Goal: Use online tool/utility: Utilize a website feature to perform a specific function

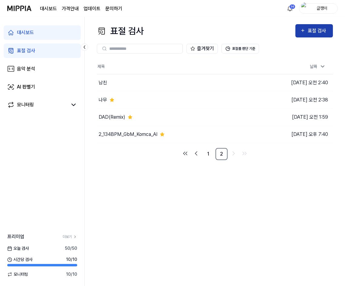
click at [307, 31] on div "표절 검사" at bounding box center [314, 31] width 28 height 8
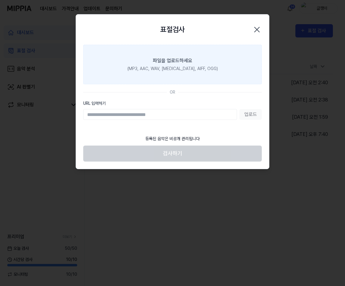
click at [180, 67] on div "(MP3, AAC, WAV, [MEDICAL_DATA], AIFF, OGG)" at bounding box center [172, 69] width 90 height 6
click at [0, 0] on input "파일을 업로드하세요 (MP3, AAC, WAV, [MEDICAL_DATA], AIFF, OGG)" at bounding box center [0, 0] width 0 height 0
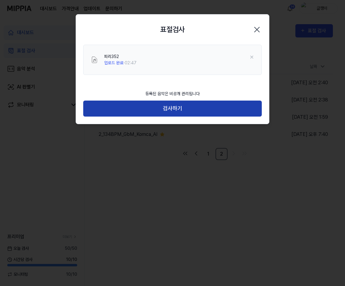
click at [170, 107] on button "검사하기" at bounding box center [172, 109] width 178 height 16
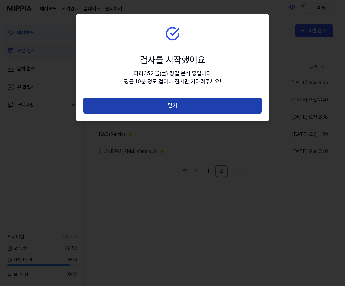
click at [174, 103] on button "닫기" at bounding box center [172, 106] width 178 height 16
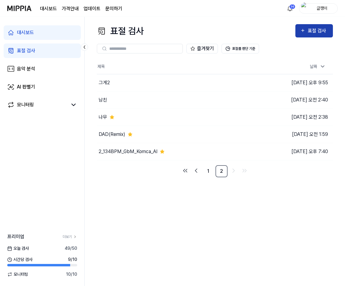
click at [306, 30] on div "표절 검사" at bounding box center [314, 31] width 28 height 8
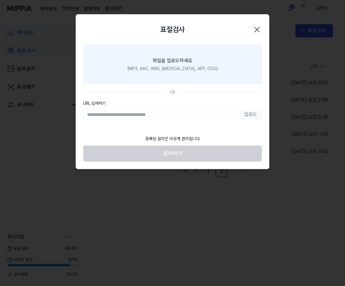
click at [168, 56] on label "파일을 업로드하세요 (MP3, AAC, WAV, [MEDICAL_DATA], AIFF, OGG)" at bounding box center [172, 65] width 178 height 40
click at [0, 0] on input "파일을 업로드하세요 (MP3, AAC, WAV, [MEDICAL_DATA], AIFF, OGG)" at bounding box center [0, 0] width 0 height 0
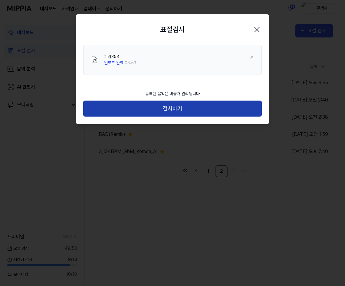
click at [173, 108] on button "검사하기" at bounding box center [172, 109] width 178 height 16
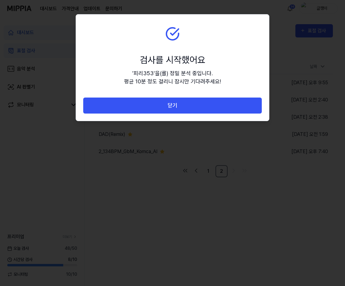
click at [173, 108] on button "닫기" at bounding box center [172, 106] width 178 height 16
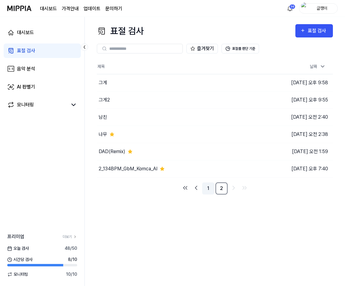
click at [210, 190] on link "1" at bounding box center [208, 189] width 12 height 12
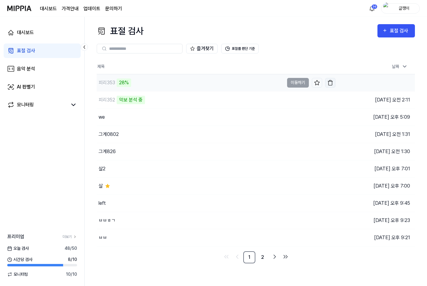
click at [330, 81] on img "button" at bounding box center [330, 83] width 6 height 6
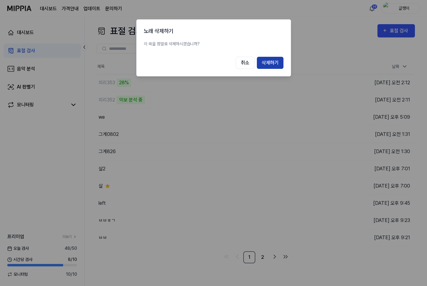
click at [272, 64] on button "삭제하기" at bounding box center [270, 63] width 27 height 12
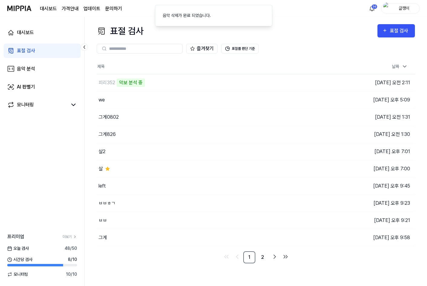
click at [324, 21] on div "표절 검사 표절 검사 표절 검사 음악 분석 AI 판별기 즐겨찾기 표절률 판단 기준 제목 날짜 피리352 악보 분석 중 이동하기 [DATE] 오…" at bounding box center [256, 151] width 342 height 269
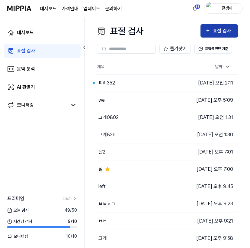
click at [215, 31] on div "표절 검사" at bounding box center [223, 31] width 20 height 8
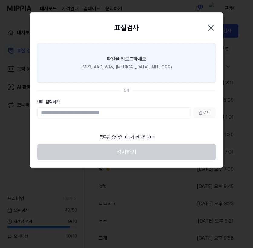
click at [130, 63] on label "파일을 업로드하세요 (MP3, AAC, WAV, [MEDICAL_DATA], AIFF, OGG)" at bounding box center [126, 63] width 178 height 40
click at [0, 0] on input "파일을 업로드하세요 (MP3, AAC, WAV, [MEDICAL_DATA], AIFF, OGG)" at bounding box center [0, 0] width 0 height 0
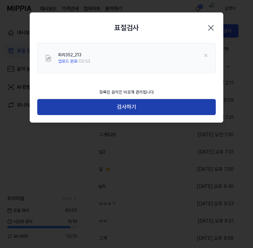
click at [127, 108] on button "검사하기" at bounding box center [126, 107] width 178 height 16
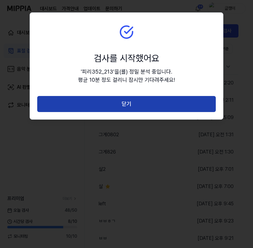
click at [126, 104] on button "닫기" at bounding box center [126, 104] width 178 height 16
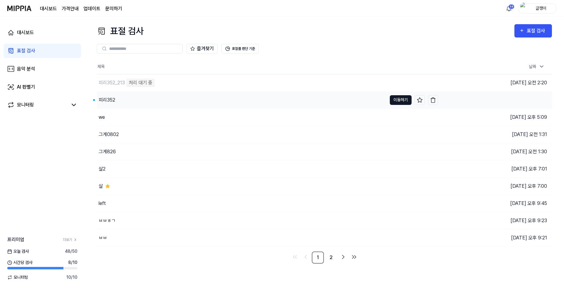
click at [344, 99] on button "이동하기" at bounding box center [401, 100] width 22 height 10
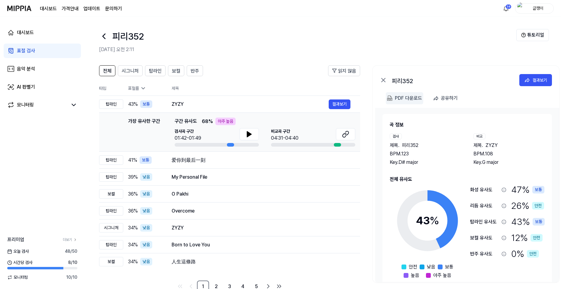
click at [344, 99] on div "PDF 다운로드" at bounding box center [408, 98] width 27 height 8
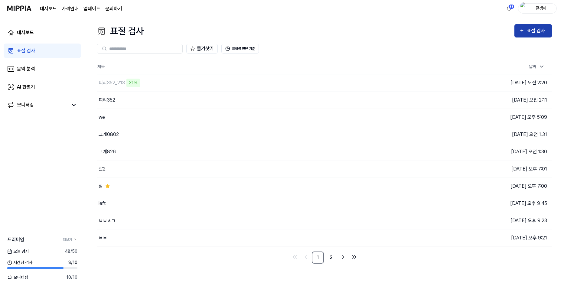
click at [344, 27] on button "표절 검사" at bounding box center [532, 30] width 37 height 13
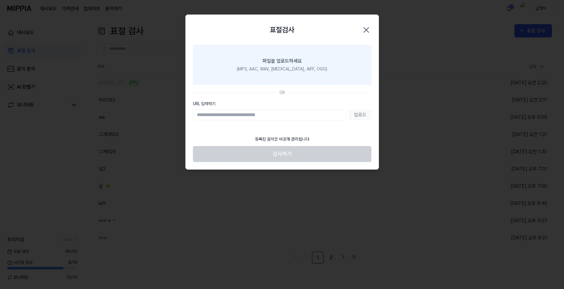
click at [273, 63] on div "파일을 업로드하세요" at bounding box center [281, 60] width 39 height 7
click at [0, 0] on input "파일을 업로드하세요 (MP3, AAC, WAV, [MEDICAL_DATA], AIFF, OGG)" at bounding box center [0, 0] width 0 height 0
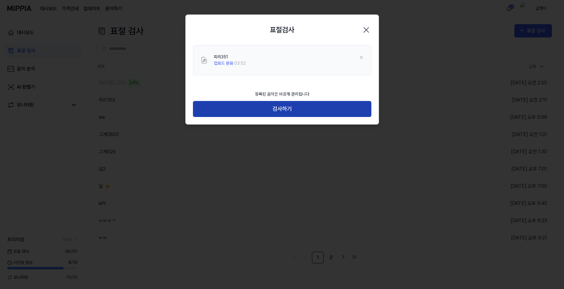
click at [284, 108] on button "검사하기" at bounding box center [282, 109] width 178 height 16
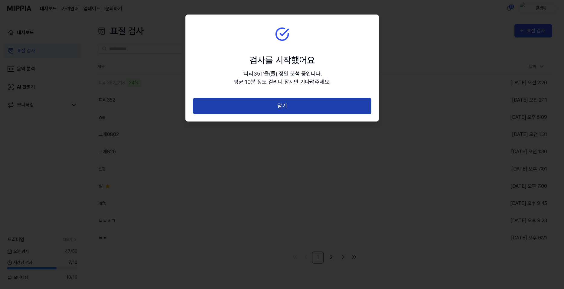
click at [289, 105] on button "닫기" at bounding box center [282, 106] width 178 height 16
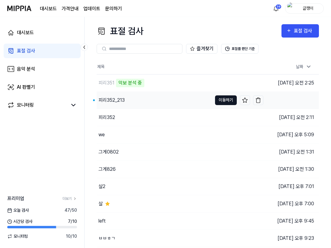
click at [222, 99] on button "이동하기" at bounding box center [226, 100] width 22 height 10
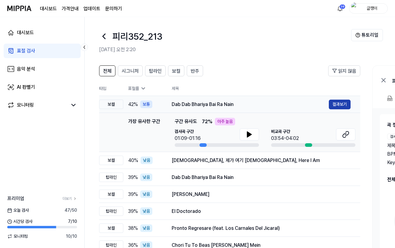
click at [341, 103] on button "결과보기" at bounding box center [340, 104] width 22 height 10
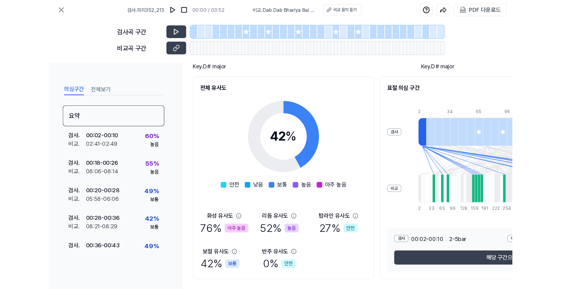
scroll to position [76, 0]
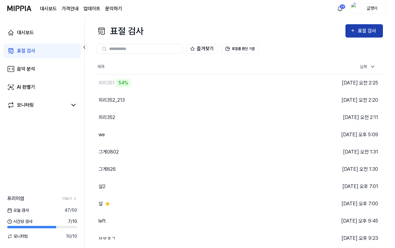
click at [344, 30] on icon "button" at bounding box center [352, 30] width 5 height 7
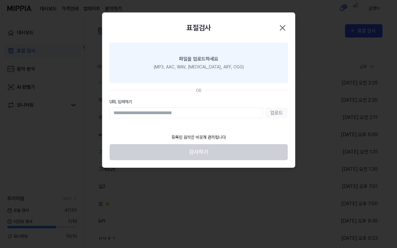
click at [209, 52] on label "파일을 업로드하세요 (MP3, AAC, WAV, [MEDICAL_DATA], AIFF, OGG)" at bounding box center [199, 63] width 178 height 40
click at [0, 0] on input "파일을 업로드하세요 (MP3, AAC, WAV, [MEDICAL_DATA], AIFF, OGG)" at bounding box center [0, 0] width 0 height 0
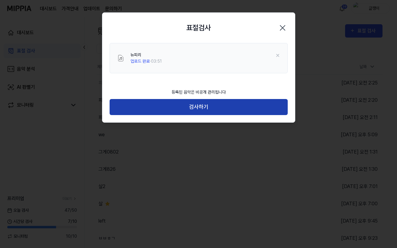
click at [200, 107] on button "검사하기" at bounding box center [199, 107] width 178 height 16
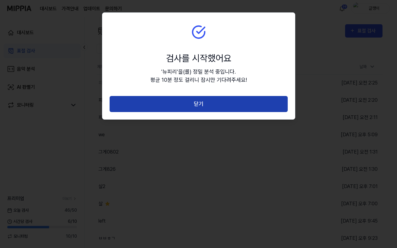
click at [202, 102] on button "닫기" at bounding box center [199, 104] width 178 height 16
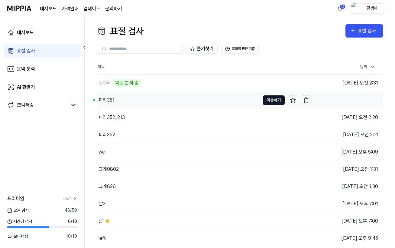
click at [270, 99] on button "이동하기" at bounding box center [274, 100] width 22 height 10
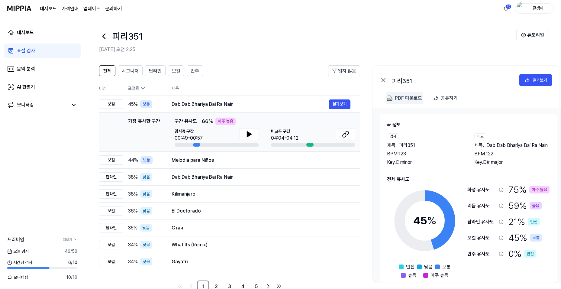
click at [344, 98] on div "PDF 다운로드" at bounding box center [408, 98] width 27 height 8
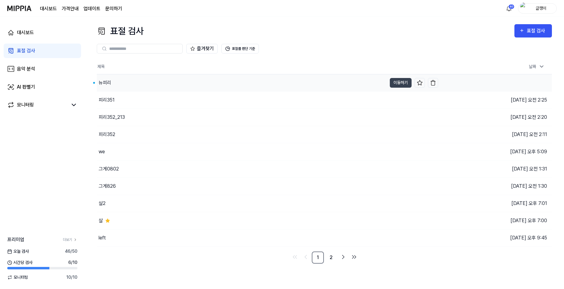
click at [344, 82] on button "이동하기" at bounding box center [401, 83] width 22 height 10
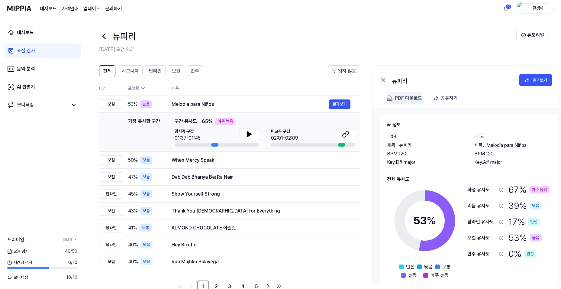
click at [344, 98] on div "PDF 다운로드" at bounding box center [408, 98] width 27 height 8
